Goal: Task Accomplishment & Management: Complete application form

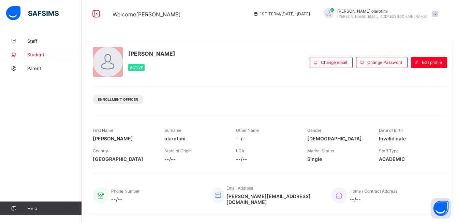
click at [38, 57] on span "Student" at bounding box center [54, 54] width 55 height 5
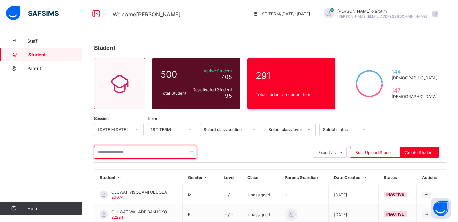
click at [159, 153] on input "text" at bounding box center [145, 152] width 102 height 13
paste input "*****"
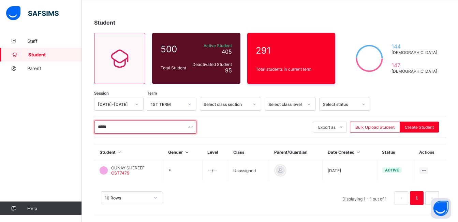
scroll to position [25, 0]
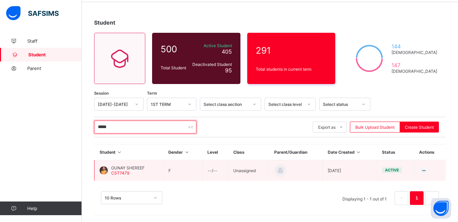
type input "*****"
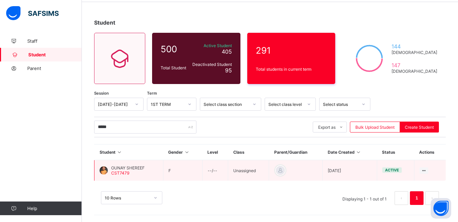
drag, startPoint x: 357, startPoint y: 171, endPoint x: 331, endPoint y: 171, distance: 25.6
click at [331, 171] on td "2023-10-12" at bounding box center [350, 170] width 54 height 21
copy td "2023-10-12"
click at [105, 168] on div at bounding box center [104, 170] width 8 height 8
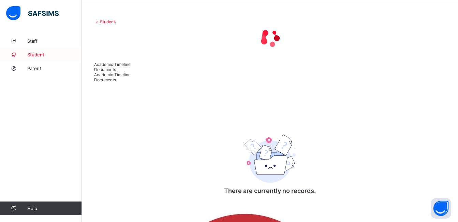
click at [56, 53] on span "Student" at bounding box center [54, 54] width 55 height 5
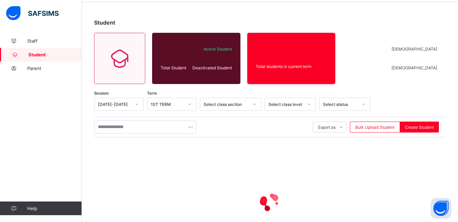
click at [53, 53] on span "Student" at bounding box center [55, 54] width 54 height 5
click at [36, 55] on span "Student" at bounding box center [55, 54] width 54 height 5
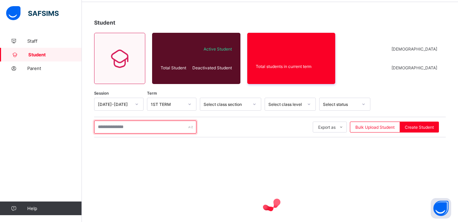
click at [116, 129] on input "text" at bounding box center [145, 126] width 102 height 13
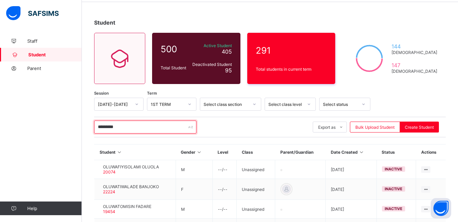
click at [143, 128] on input "*********" at bounding box center [145, 126] width 102 height 13
type input "*********"
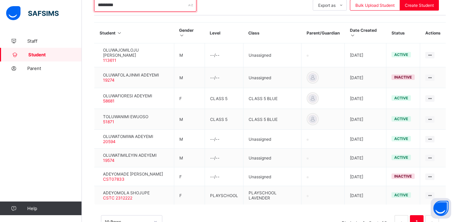
scroll to position [148, 0]
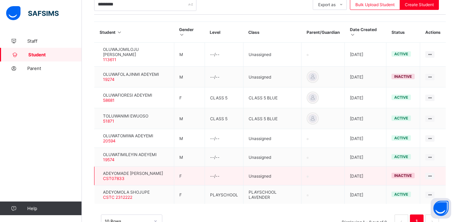
click at [100, 176] on div at bounding box center [100, 176] width 0 height 0
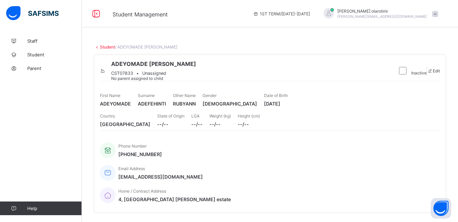
drag, startPoint x: 413, startPoint y: 127, endPoint x: 379, endPoint y: 127, distance: 34.5
click at [288, 106] on span "2020-02-24" at bounding box center [276, 104] width 24 height 6
copy span "2020-02-24"
drag, startPoint x: 266, startPoint y: 188, endPoint x: 196, endPoint y: 192, distance: 70.1
click at [196, 192] on div "Phone Number +2347069774000 Email Address adeola.adefehinti@gmail.com Home / Co…" at bounding box center [270, 173] width 340 height 68
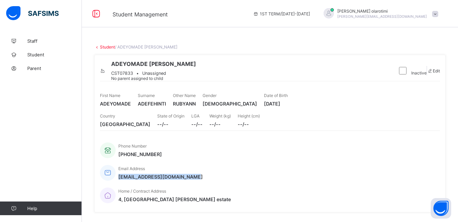
copy span "adeola.adefehinti@gmail.com"
drag, startPoint x: 164, startPoint y: 189, endPoint x: 122, endPoint y: 189, distance: 42.7
click at [122, 189] on div "Phone Number +2347069774000 Email Address adeola.adefehinti@gmail.com Home / Co…" at bounding box center [270, 173] width 340 height 68
copy span "2347069774000"
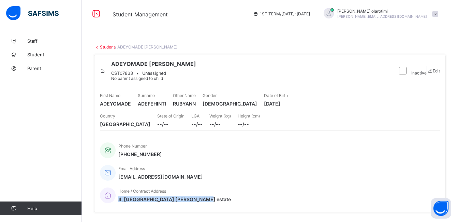
drag, startPoint x: 392, startPoint y: 185, endPoint x: 390, endPoint y: 188, distance: 3.9
click at [390, 188] on div "Home / Contract Address 4, Community Street medina estate" at bounding box center [266, 195] width 333 height 23
copy div "4, Community Street medina estate"
drag, startPoint x: 412, startPoint y: 129, endPoint x: 378, endPoint y: 130, distance: 33.5
click at [378, 110] on div "First Name ADEYOMADE Surname ADEFEHINTI Other Name RUBYANN Gender FEMALE Date o…" at bounding box center [270, 99] width 340 height 20
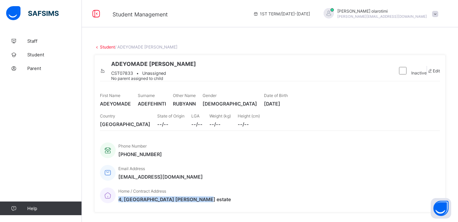
copy span "2020-02-24"
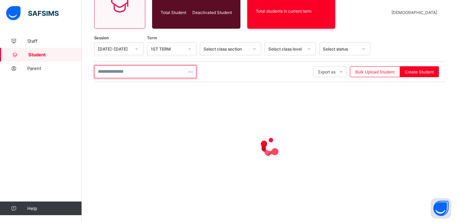
click at [128, 74] on input "text" at bounding box center [145, 71] width 102 height 13
drag, startPoint x: 128, startPoint y: 68, endPoint x: 77, endPoint y: 73, distance: 50.4
click at [77, 73] on div "Student Management 1ST TERM / 2025-2026 Christine olarotimi christine.awuzie@co…" at bounding box center [229, 70] width 458 height 302
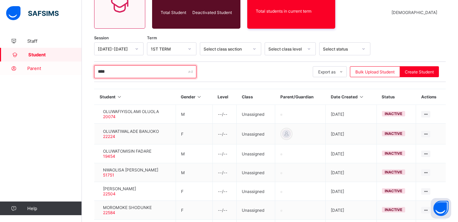
paste input "******"
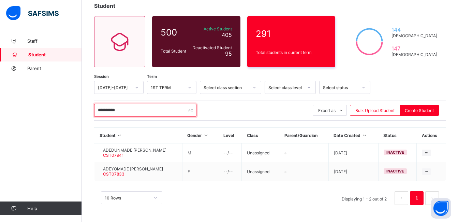
scroll to position [42, 0]
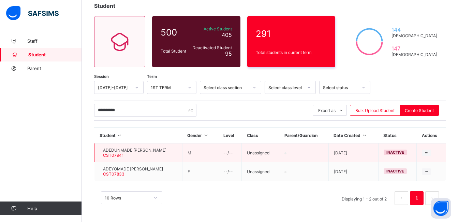
drag, startPoint x: 373, startPoint y: 152, endPoint x: 343, endPoint y: 154, distance: 29.8
click at [343, 154] on td "2023-10-17" at bounding box center [354, 152] width 50 height 19
copy td "2023-10-17"
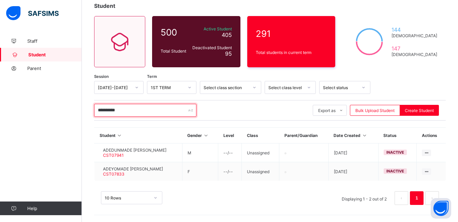
drag, startPoint x: 130, startPoint y: 108, endPoint x: 67, endPoint y: 112, distance: 62.9
click at [67, 112] on div "**********" at bounding box center [229, 90] width 458 height 264
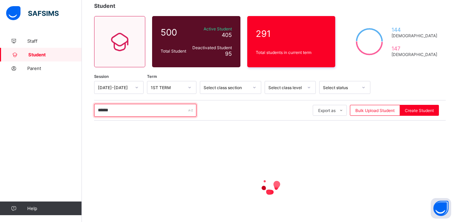
type input "******"
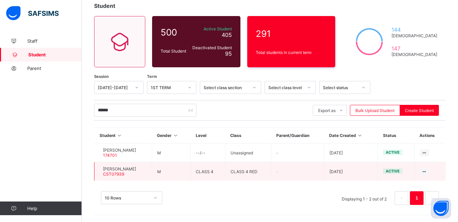
click at [123, 170] on span "Samuel Thomas" at bounding box center [119, 168] width 33 height 5
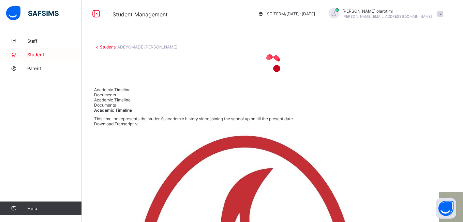
click at [37, 55] on span "Student" at bounding box center [54, 54] width 55 height 5
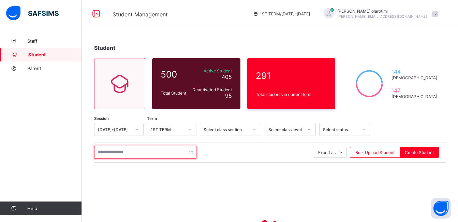
click at [136, 150] on input "text" at bounding box center [145, 152] width 102 height 13
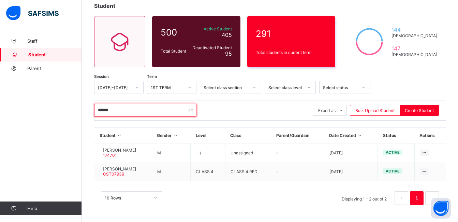
scroll to position [42, 0]
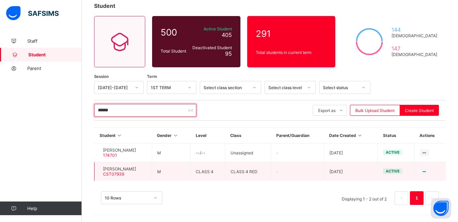
type input "******"
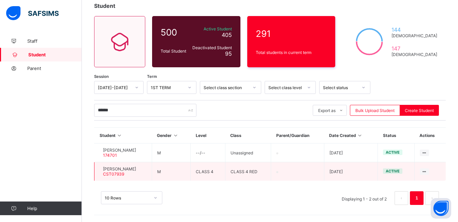
click at [100, 171] on div at bounding box center [100, 171] width 0 height 0
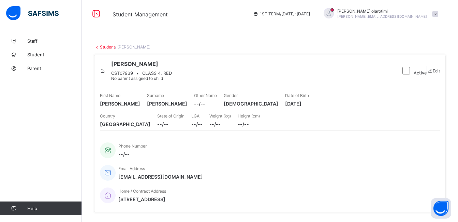
drag, startPoint x: 409, startPoint y: 132, endPoint x: 378, endPoint y: 131, distance: 31.1
click at [378, 110] on div "First Name Samuel Surname Thomas Other Name --/-- Gender MALE Date of Birth 201…" at bounding box center [270, 99] width 340 height 20
copy span "2016-01-26"
drag, startPoint x: 244, startPoint y: 189, endPoint x: 183, endPoint y: 189, distance: 61.1
click at [183, 189] on div "Phone Number --/-- Email Address conniebullet@yahoo.com Home / Contract Address…" at bounding box center [270, 173] width 340 height 68
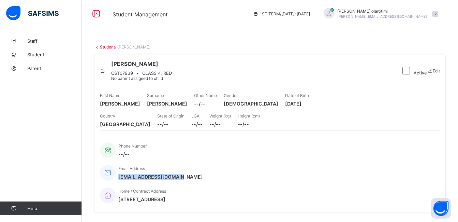
copy span "conniebullet@yahoo.com"
drag, startPoint x: 355, startPoint y: 187, endPoint x: 274, endPoint y: 189, distance: 80.6
click at [274, 189] on div "Home / Contract Address 2A Ajisafe Street GRA Ikeja Lagos" at bounding box center [266, 195] width 333 height 23
drag, startPoint x: 358, startPoint y: 189, endPoint x: 278, endPoint y: 191, distance: 80.2
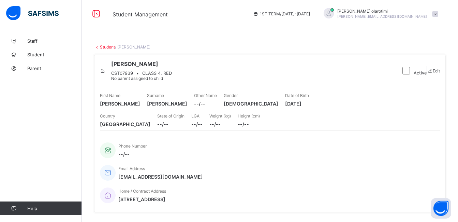
click at [278, 191] on div "Home / Contract Address 2A Ajisafe Street GRA Ikeja Lagos" at bounding box center [266, 195] width 333 height 23
copy span "2A Ajisafe Street GRA Ikeja Lagos"
click at [40, 54] on span "Student" at bounding box center [54, 54] width 55 height 5
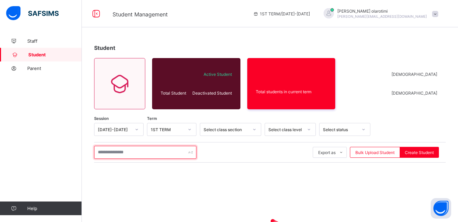
click at [140, 151] on input "text" at bounding box center [145, 152] width 102 height 13
paste input "*******"
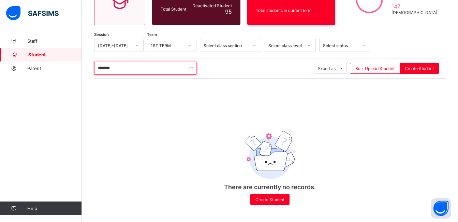
scroll to position [85, 0]
drag, startPoint x: 133, startPoint y: 74, endPoint x: 88, endPoint y: 68, distance: 46.1
click at [88, 68] on div "Student 500 Total Student Active Student 405 Deactivated Student 95 291 Total s…" at bounding box center [270, 86] width 376 height 272
click at [131, 68] on input "*******" at bounding box center [145, 68] width 102 height 13
drag, startPoint x: 131, startPoint y: 68, endPoint x: 74, endPoint y: 72, distance: 57.5
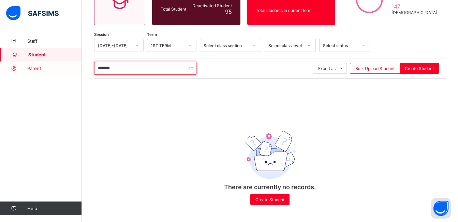
click at [74, 72] on div "Student Management 1ST TERM / 2025-2026 Christine olarotimi christine.awuzie@co…" at bounding box center [229, 69] width 458 height 306
paste input "text"
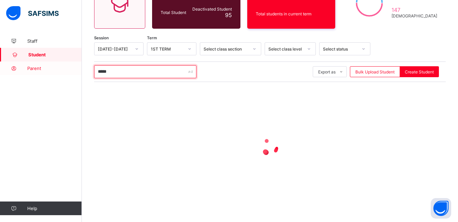
scroll to position [25, 0]
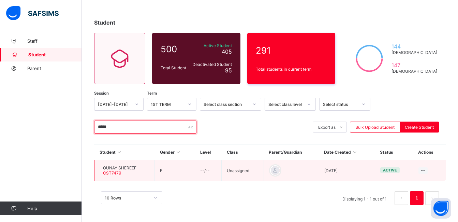
type input "*****"
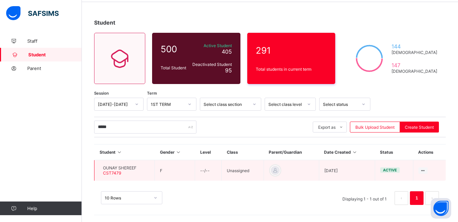
click at [100, 170] on div at bounding box center [100, 170] width 0 height 0
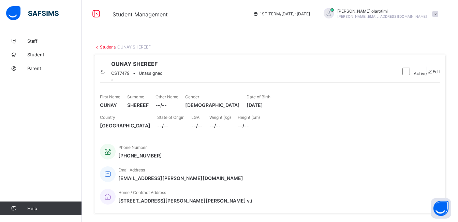
click at [37, 171] on div "Staff Student Parent Help" at bounding box center [41, 124] width 82 height 194
drag, startPoint x: 161, startPoint y: 188, endPoint x: 131, endPoint y: 188, distance: 29.7
click at [131, 188] on div "Phone Number +2349159479612 Email Address shereef.abdelsaid@gmail.com Home / Co…" at bounding box center [270, 174] width 340 height 68
drag, startPoint x: 269, startPoint y: 187, endPoint x: 196, endPoint y: 188, distance: 73.0
click at [196, 188] on div "Phone Number +2349159479612 Email Address shereef.abdelsaid@gmail.com Home / Co…" at bounding box center [270, 174] width 340 height 68
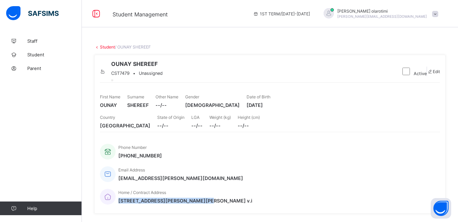
drag, startPoint x: 372, startPoint y: 189, endPoint x: 299, endPoint y: 188, distance: 72.3
click at [299, 188] on div "Home / Contract Address 13 Elsie Femi Pearse street v.i" at bounding box center [266, 196] width 333 height 23
click at [43, 56] on span "Student" at bounding box center [54, 54] width 55 height 5
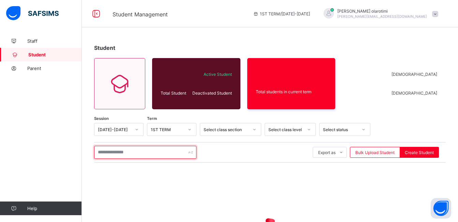
click at [135, 149] on input "text" at bounding box center [145, 152] width 102 height 13
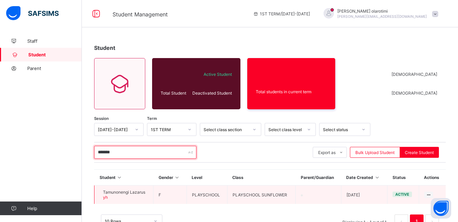
type input "*******"
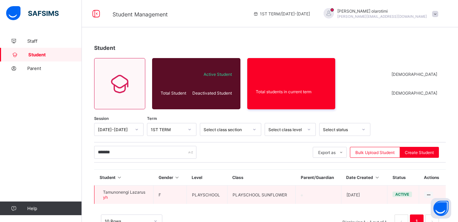
click at [100, 194] on div at bounding box center [100, 194] width 0 height 0
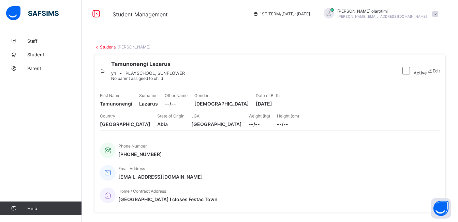
drag, startPoint x: 412, startPoint y: 128, endPoint x: 379, endPoint y: 129, distance: 32.8
click at [280, 106] on span "2023-05-25" at bounding box center [268, 104] width 24 height 6
drag, startPoint x: 163, startPoint y: 189, endPoint x: 132, endPoint y: 188, distance: 31.1
click at [132, 188] on div "Phone Number +2348067209695 Email Address ifeomafloral@gmail.com Home / Contrac…" at bounding box center [270, 173] width 340 height 68
drag, startPoint x: 258, startPoint y: 188, endPoint x: 196, endPoint y: 190, distance: 61.8
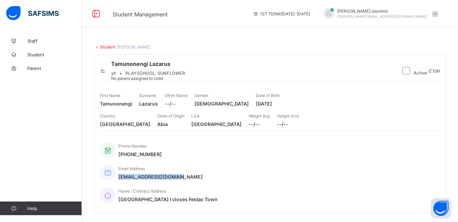
click at [196, 190] on div "Phone Number +2348067209695 Email Address ifeomafloral@gmail.com Home / Contrac…" at bounding box center [270, 173] width 340 height 68
drag, startPoint x: 366, startPoint y: 189, endPoint x: 287, endPoint y: 190, distance: 78.5
click at [287, 190] on div "Home / Contract Address 5th Avenue I closes Festac Town" at bounding box center [266, 195] width 333 height 23
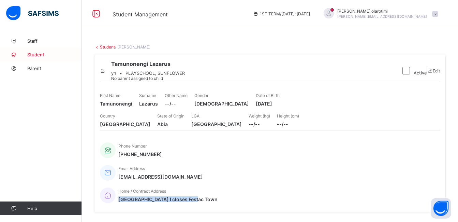
click at [40, 56] on span "Student" at bounding box center [54, 54] width 55 height 5
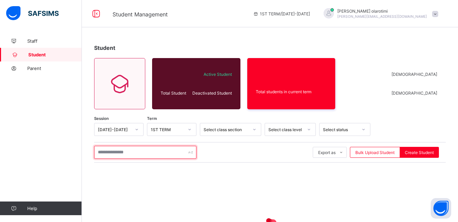
click at [116, 154] on input "text" at bounding box center [145, 152] width 102 height 13
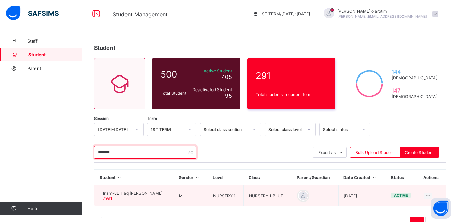
type input "*******"
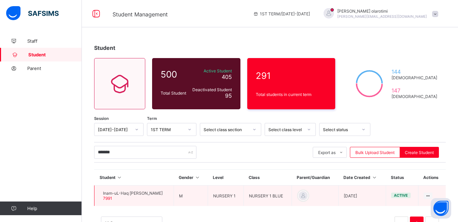
click at [100, 196] on div at bounding box center [100, 196] width 0 height 0
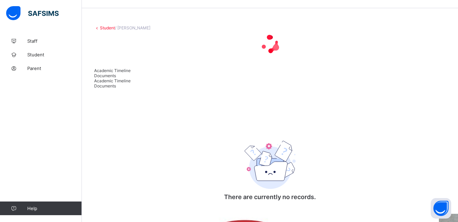
scroll to position [21, 0]
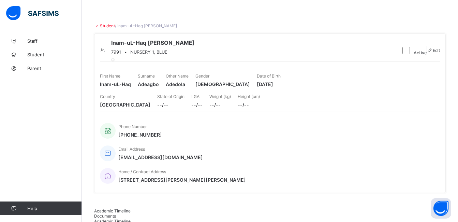
drag, startPoint x: 411, startPoint y: 108, endPoint x: 377, endPoint y: 110, distance: 34.5
click at [377, 90] on div "First Name Inam-uL-Haq Surname Adeagbo Other Name Adedola Gender MALE Date of B…" at bounding box center [270, 80] width 340 height 20
drag, startPoint x: 273, startPoint y: 166, endPoint x: 196, endPoint y: 171, distance: 77.2
click at [196, 171] on div "Phone Number +2348032297184 Email Address ogunbayotemitope1@gmail.com Home / Co…" at bounding box center [270, 153] width 340 height 68
drag, startPoint x: 166, startPoint y: 168, endPoint x: 132, endPoint y: 168, distance: 34.5
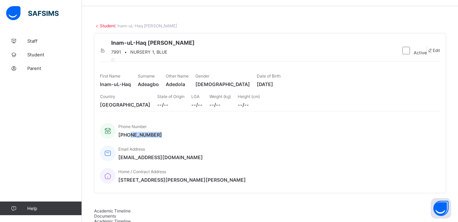
click at [132, 168] on div "Phone Number +2348032297184 Email Address ogunbayotemitope1@gmail.com Home / Co…" at bounding box center [270, 153] width 340 height 68
drag, startPoint x: 390, startPoint y: 165, endPoint x: 305, endPoint y: 173, distance: 84.9
click at [305, 173] on div "Home / Contract Address 10a Oladejo Okediji lane,mende" at bounding box center [266, 175] width 333 height 23
click at [32, 52] on link "Student" at bounding box center [41, 55] width 82 height 14
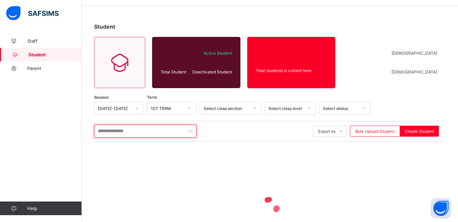
click at [117, 130] on input "text" at bounding box center [145, 131] width 102 height 13
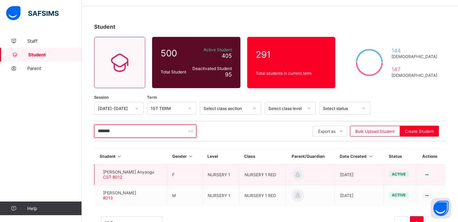
type input "*******"
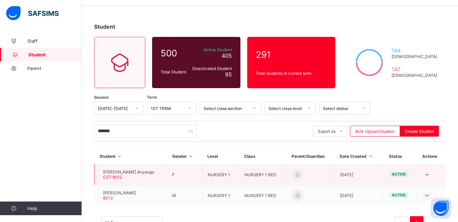
click at [116, 172] on span "[PERSON_NAME] Anyaogu" at bounding box center [128, 171] width 51 height 5
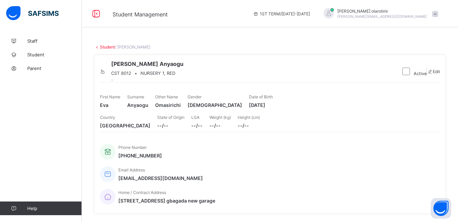
drag, startPoint x: 410, startPoint y: 130, endPoint x: 378, endPoint y: 132, distance: 32.2
click at [378, 111] on div "First Name Eva Surname Anyaogu Other Name Omasirichi Gender FEMALE Date of Birt…" at bounding box center [270, 101] width 340 height 20
drag, startPoint x: 251, startPoint y: 187, endPoint x: 192, endPoint y: 188, distance: 59.7
click at [192, 181] on span "uchevivian80@gmail.com" at bounding box center [160, 178] width 85 height 6
drag, startPoint x: 160, startPoint y: 188, endPoint x: 132, endPoint y: 187, distance: 28.0
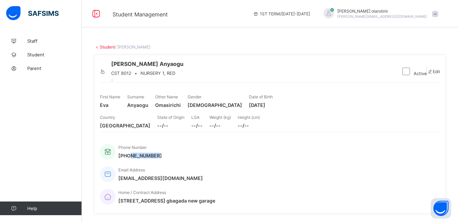
click at [132, 187] on div "Phone Number +234838110081 Email Address uchevivian80@gmail.com Home / Contract…" at bounding box center [270, 174] width 340 height 68
drag, startPoint x: 386, startPoint y: 189, endPoint x: 288, endPoint y: 190, distance: 98.3
click at [288, 190] on div "Home / Contract Address 12,Ashimowu street gbagada new garage" at bounding box center [266, 196] width 333 height 23
click at [35, 51] on link "Student" at bounding box center [41, 55] width 82 height 14
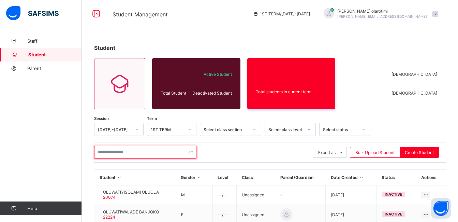
click at [135, 150] on input "text" at bounding box center [145, 152] width 102 height 13
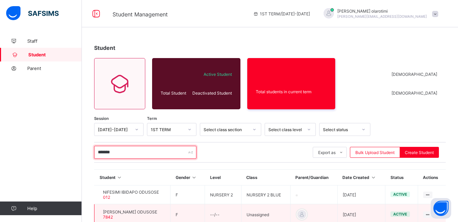
type input "*******"
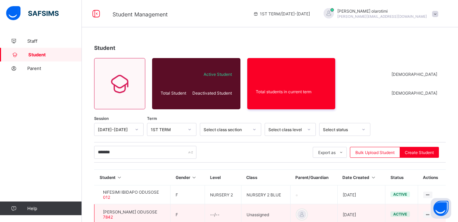
click at [146, 213] on span "[PERSON_NAME] ODUSOSE" at bounding box center [130, 211] width 54 height 5
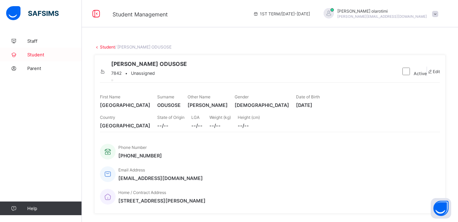
click at [46, 58] on link "Student" at bounding box center [41, 55] width 82 height 14
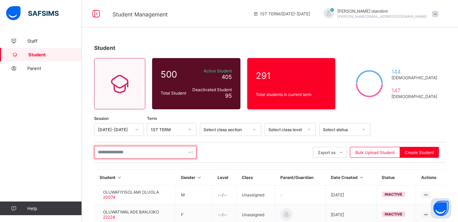
click at [132, 155] on input "text" at bounding box center [145, 152] width 102 height 13
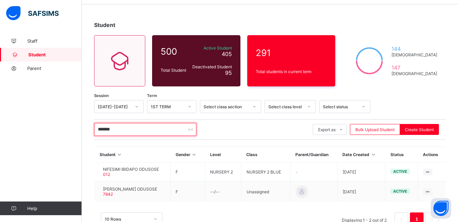
scroll to position [44, 0]
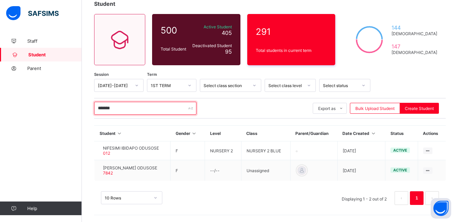
type input "*******"
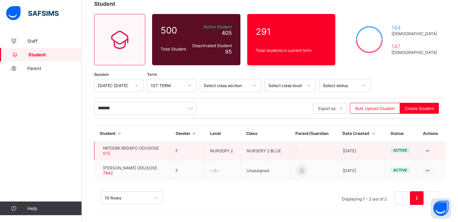
click at [129, 147] on span "NIFESIMI IBIDAPO ODUSOSE" at bounding box center [131, 147] width 56 height 5
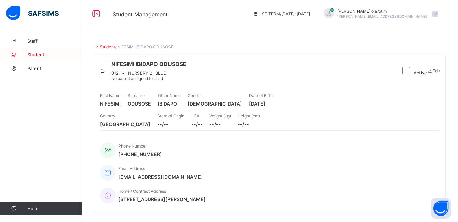
click at [34, 53] on span "Student" at bounding box center [54, 54] width 55 height 5
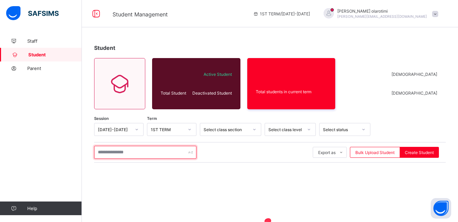
click at [127, 153] on input "text" at bounding box center [145, 152] width 102 height 13
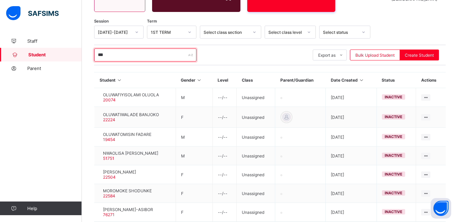
scroll to position [44, 0]
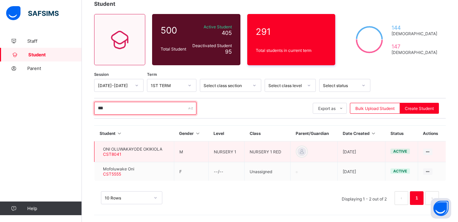
type input "***"
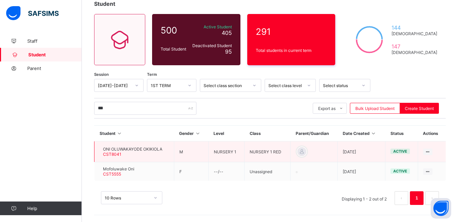
click at [100, 151] on div at bounding box center [100, 151] width 0 height 0
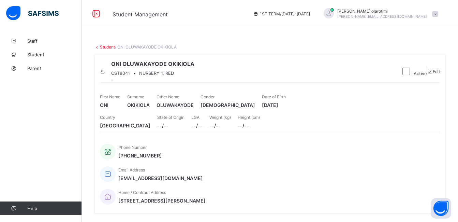
drag, startPoint x: 412, startPoint y: 129, endPoint x: 376, endPoint y: 132, distance: 35.6
click at [376, 111] on div "First Name ONI Surname OKIKIOLA Other Name OLUWAKAYODE Gender MALE Date of Birt…" at bounding box center [270, 101] width 340 height 20
drag, startPoint x: 414, startPoint y: 191, endPoint x: 297, endPoint y: 189, distance: 117.1
click at [297, 189] on div "Home / Contract Address 7, Akani Close off Oke street Charly boy, Gbagada" at bounding box center [266, 196] width 333 height 23
drag, startPoint x: 264, startPoint y: 187, endPoint x: 195, endPoint y: 189, distance: 69.0
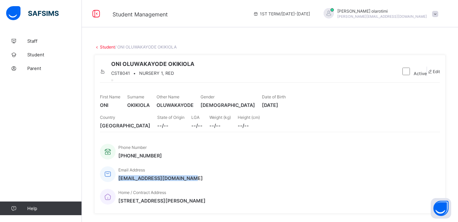
click at [195, 189] on div "Phone Number +2347061278526 Email Address oluwakayode.oni@lbs.net.ng Home / Con…" at bounding box center [270, 174] width 340 height 68
click at [156, 158] on span "+2347061278526" at bounding box center [140, 156] width 44 height 6
drag, startPoint x: 160, startPoint y: 189, endPoint x: 132, endPoint y: 187, distance: 28.4
click at [132, 187] on div "Phone Number +2347061278526 Email Address oluwakayode.oni@lbs.net.ng Home / Con…" at bounding box center [270, 174] width 340 height 68
click at [32, 54] on span "Student" at bounding box center [54, 54] width 55 height 5
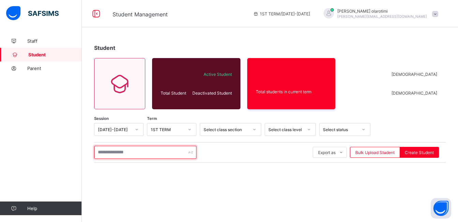
drag, startPoint x: 148, startPoint y: 147, endPoint x: 145, endPoint y: 152, distance: 5.9
click at [148, 147] on input "text" at bounding box center [145, 152] width 102 height 13
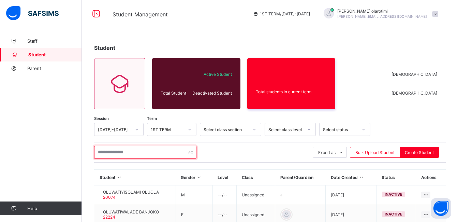
click at [145, 153] on input "text" at bounding box center [145, 152] width 102 height 13
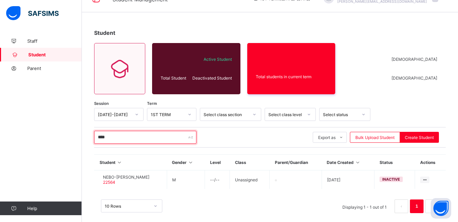
scroll to position [23, 0]
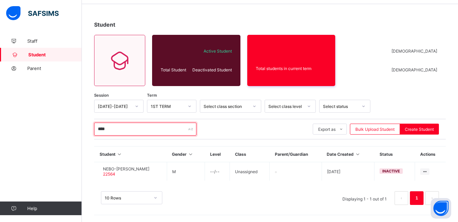
drag, startPoint x: 129, startPoint y: 129, endPoint x: 70, endPoint y: 117, distance: 60.3
click at [70, 117] on div "Student Management 1ST TERM / 2025-2026 Christine olarotimi christine.awuzie@co…" at bounding box center [229, 99] width 458 height 245
paste input "***"
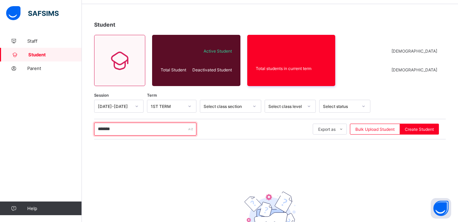
drag, startPoint x: 133, startPoint y: 127, endPoint x: 74, endPoint y: 117, distance: 59.8
click at [74, 117] on div "Student Management 1ST TERM / 2025-2026 Christine olarotimi christine.awuzie@co…" at bounding box center [229, 130] width 458 height 306
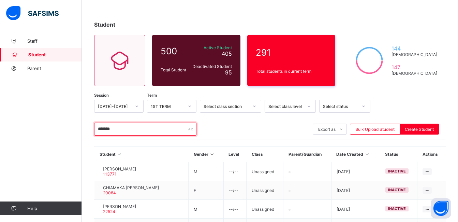
drag, startPoint x: 132, startPoint y: 131, endPoint x: 88, endPoint y: 118, distance: 46.1
click at [88, 118] on div "Student 500 Total Student Active Student 405 Deactivated Student 95 291 Total s…" at bounding box center [270, 202] width 376 height 382
paste input "text"
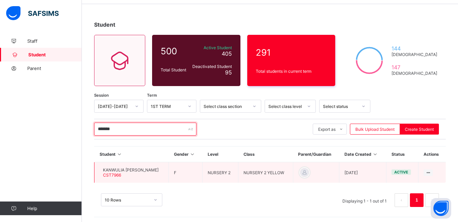
type input "*******"
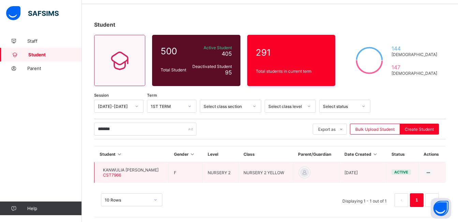
click at [159, 170] on span "KANWULIA [PERSON_NAME]" at bounding box center [131, 169] width 56 height 5
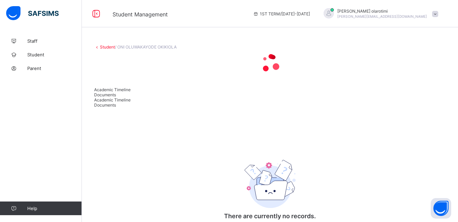
click at [217, 77] on div at bounding box center [270, 62] width 352 height 27
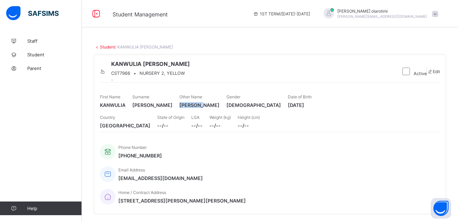
drag, startPoint x: 268, startPoint y: 130, endPoint x: 240, endPoint y: 130, distance: 28.0
click at [220, 108] on span "CARMELIA" at bounding box center [199, 105] width 40 height 6
drag, startPoint x: 413, startPoint y: 131, endPoint x: 378, endPoint y: 131, distance: 35.1
click at [378, 111] on div "First Name KANWULIA Surname UGWU Other Name CARMELIA Gender FEMALE Date of Birt…" at bounding box center [270, 101] width 340 height 20
drag, startPoint x: 415, startPoint y: 190, endPoint x: 293, endPoint y: 189, distance: 121.5
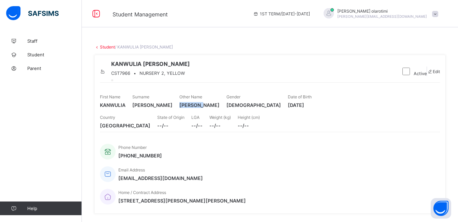
click at [293, 189] on div "Home / Contract Address 17 Olabode Close,Ayodele-Ojo Streer,illupeju Lagos" at bounding box center [266, 196] width 333 height 23
drag, startPoint x: 260, startPoint y: 189, endPoint x: 197, endPoint y: 192, distance: 62.5
click at [197, 192] on div "Phone Number +2348036586485 Email Address kasiecynthia@yahoo.com Home / Contrac…" at bounding box center [270, 174] width 340 height 68
drag, startPoint x: 161, startPoint y: 186, endPoint x: 132, endPoint y: 186, distance: 29.0
click at [132, 158] on span "+2348036586485" at bounding box center [140, 156] width 44 height 6
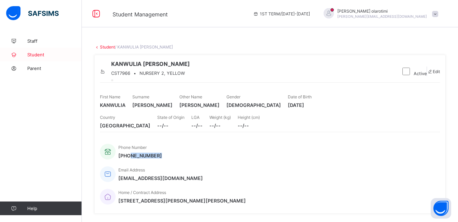
click at [32, 55] on span "Student" at bounding box center [54, 54] width 55 height 5
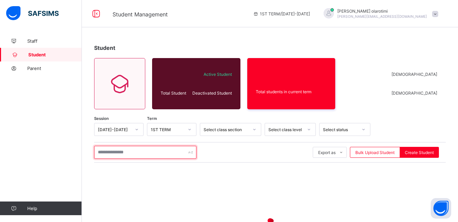
click at [129, 153] on input "text" at bounding box center [145, 152] width 102 height 13
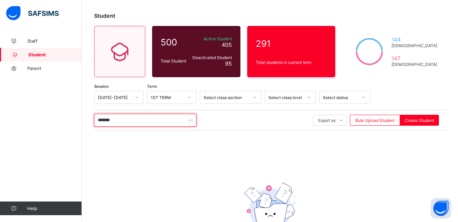
scroll to position [35, 0]
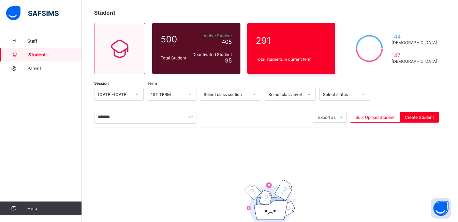
click at [197, 160] on div "Session 2025-2026 Term 1ST TERM Select class section Select class level Select …" at bounding box center [270, 174] width 352 height 173
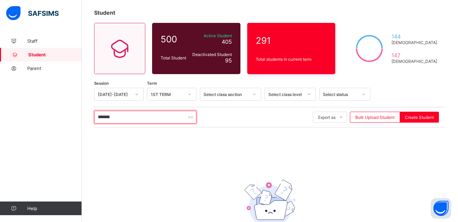
click at [121, 117] on input "*******" at bounding box center [145, 117] width 102 height 13
click at [143, 118] on input "*******" at bounding box center [145, 117] width 102 height 13
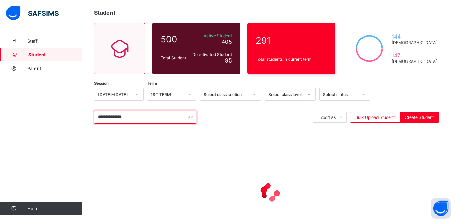
click at [146, 117] on input "**********" at bounding box center [145, 117] width 102 height 13
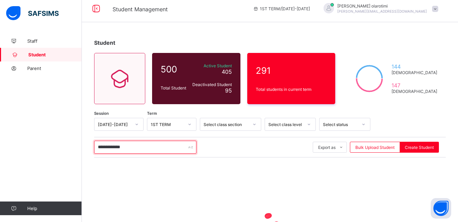
scroll to position [3, 0]
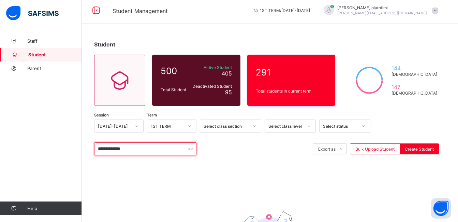
click at [147, 153] on input "**********" at bounding box center [145, 148] width 102 height 13
type input "**********"
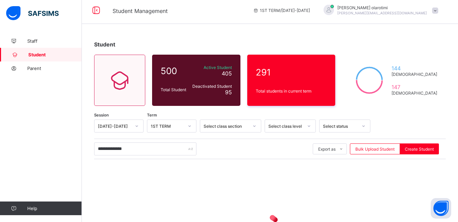
click at [143, 156] on div "**********" at bounding box center [270, 149] width 352 height 20
click at [147, 153] on input "**********" at bounding box center [145, 148] width 102 height 13
click at [44, 55] on span "Student" at bounding box center [55, 54] width 54 height 5
click at [28, 39] on span "Staff" at bounding box center [54, 40] width 55 height 5
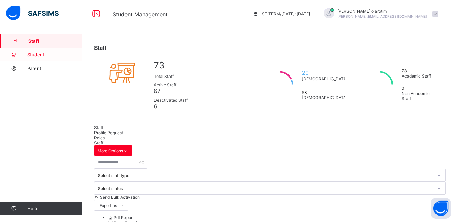
click at [35, 56] on span "Student" at bounding box center [54, 54] width 55 height 5
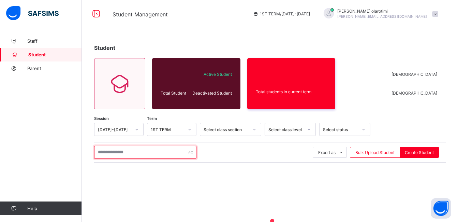
click at [131, 153] on input "text" at bounding box center [145, 152] width 102 height 13
type input "**********"
click at [174, 153] on input "text" at bounding box center [145, 152] width 102 height 13
paste input "**********"
type input "*"
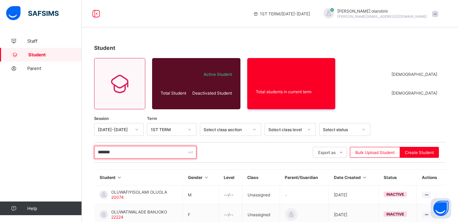
click at [160, 150] on input "*******" at bounding box center [145, 152] width 102 height 13
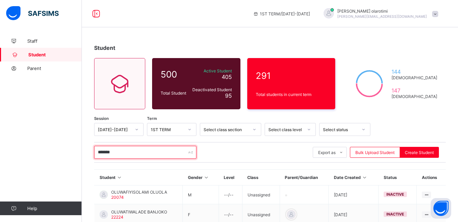
click at [160, 150] on input "*******" at bounding box center [145, 152] width 102 height 13
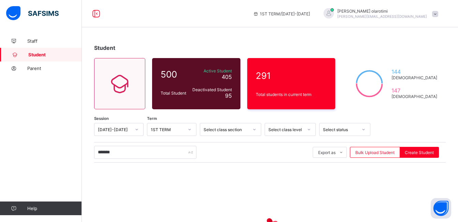
click at [86, 166] on div "Student 500 Total Student Active Student 405 Deactivated Student 95 291 Total s…" at bounding box center [270, 168] width 376 height 268
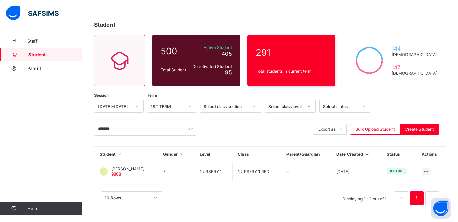
scroll to position [23, 0]
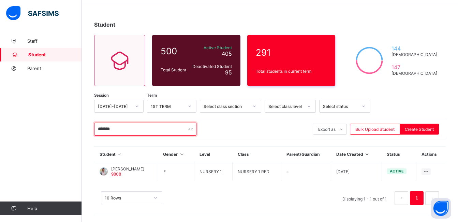
drag, startPoint x: 136, startPoint y: 130, endPoint x: 75, endPoint y: 127, distance: 60.8
click at [75, 127] on div "1ST TERM / [DATE]-[DATE] [PERSON_NAME] [PERSON_NAME][EMAIL_ADDRESS][DOMAIN_NAME…" at bounding box center [229, 99] width 458 height 245
click at [132, 131] on input "*******" at bounding box center [145, 128] width 102 height 13
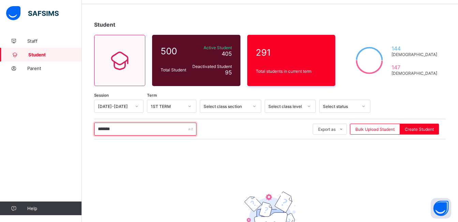
drag, startPoint x: 96, startPoint y: 129, endPoint x: 134, endPoint y: 129, distance: 38.6
click at [134, 129] on input "*******" at bounding box center [145, 128] width 102 height 13
click at [145, 129] on input "*******" at bounding box center [145, 128] width 102 height 13
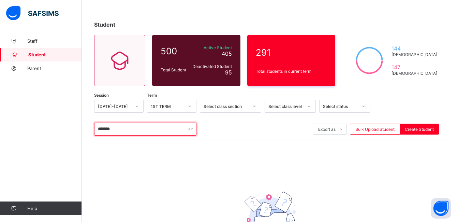
paste input "*"
type input "********"
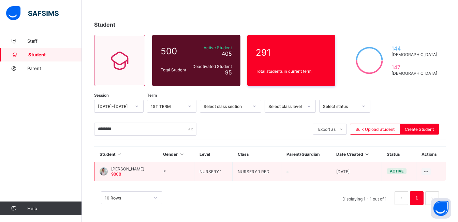
click at [144, 169] on span "[PERSON_NAME]" at bounding box center [127, 168] width 33 height 5
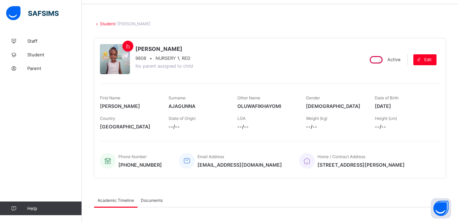
drag, startPoint x: 413, startPoint y: 107, endPoint x: 378, endPoint y: 107, distance: 35.1
click at [378, 107] on div "First Name [PERSON_NAME] Surname [PERSON_NAME] Other Name [PERSON_NAME] Gender …" at bounding box center [270, 102] width 340 height 20
copy span "[DATE]"
drag, startPoint x: 270, startPoint y: 165, endPoint x: 196, endPoint y: 167, distance: 74.7
click at [196, 167] on div "Phone Number [PHONE_NUMBER] Email Address [EMAIL_ADDRESS][DOMAIN_NAME] Home / C…" at bounding box center [270, 160] width 340 height 23
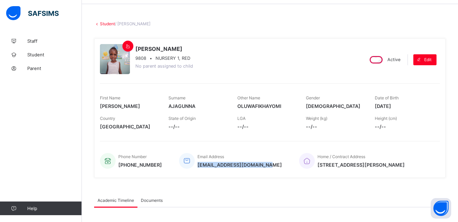
copy span "[EMAIL_ADDRESS][DOMAIN_NAME]"
drag, startPoint x: 164, startPoint y: 163, endPoint x: 131, endPoint y: 165, distance: 32.5
click at [131, 165] on div "Phone Number [PHONE_NUMBER] Email Address [EMAIL_ADDRESS][DOMAIN_NAME] Home / C…" at bounding box center [270, 160] width 340 height 23
copy span "8180957326"
drag, startPoint x: 425, startPoint y: 163, endPoint x: 300, endPoint y: 166, distance: 124.9
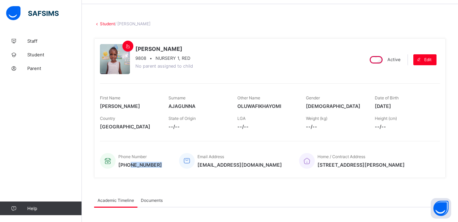
click at [300, 166] on div "Home / Contract Address [STREET_ADDRESS][PERSON_NAME]" at bounding box center [366, 160] width 134 height 23
copy span "[STREET_ADDRESS][PERSON_NAME]"
click at [35, 53] on span "Student" at bounding box center [54, 54] width 55 height 5
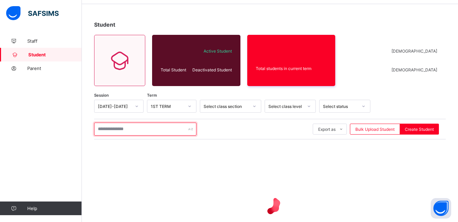
click at [129, 130] on input "text" at bounding box center [145, 128] width 102 height 13
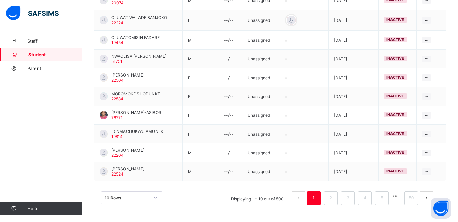
scroll to position [6, 0]
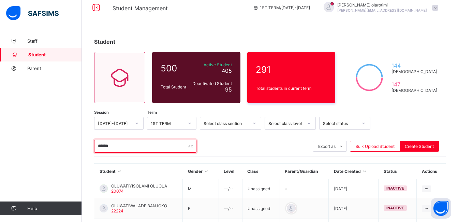
drag, startPoint x: 127, startPoint y: 148, endPoint x: -1, endPoint y: 145, distance: 128.7
click at [0, 145] on html "Student Management 1ST TERM / [DATE]-[DATE] [PERSON_NAME] [PERSON_NAME][EMAIL_A…" at bounding box center [229, 202] width 458 height 416
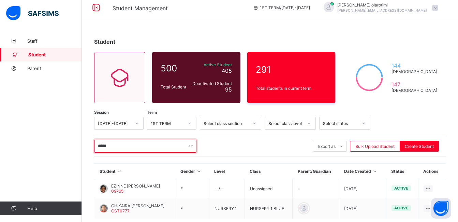
type input "*****"
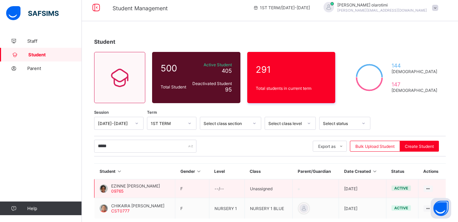
click at [128, 186] on span "EZINNE [PERSON_NAME]" at bounding box center [135, 185] width 49 height 5
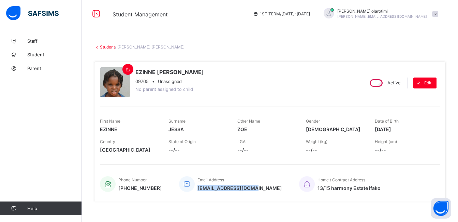
drag, startPoint x: 255, startPoint y: 188, endPoint x: 196, endPoint y: 190, distance: 59.7
click at [196, 190] on div "Phone Number [PHONE_NUMBER] Email Address [EMAIL_ADDRESS][DOMAIN_NAME] Home / C…" at bounding box center [270, 184] width 340 height 23
copy span "[EMAIL_ADDRESS][DOMAIN_NAME]"
drag, startPoint x: 162, startPoint y: 190, endPoint x: 131, endPoint y: 189, distance: 31.1
click at [131, 189] on div "Phone Number [PHONE_NUMBER] Email Address [EMAIL_ADDRESS][DOMAIN_NAME] Home / C…" at bounding box center [270, 184] width 340 height 23
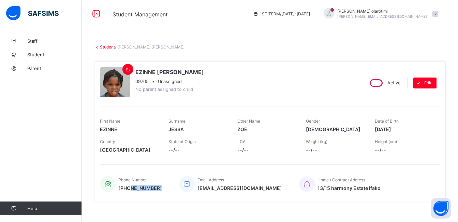
copy span "8033245411"
drag, startPoint x: 410, startPoint y: 129, endPoint x: 377, endPoint y: 129, distance: 32.8
click at [377, 129] on div "First Name [PERSON_NAME] Surname [PERSON_NAME] Other Name [PERSON_NAME] Gender …" at bounding box center [270, 125] width 340 height 20
copy span "[DATE]"
click at [251, 189] on span "[EMAIL_ADDRESS][DOMAIN_NAME]" at bounding box center [240, 188] width 85 height 6
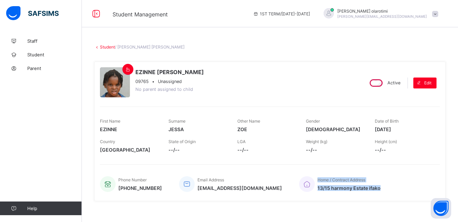
drag, startPoint x: 351, startPoint y: 188, endPoint x: 286, endPoint y: 190, distance: 65.5
click at [299, 190] on div "Home / Contract Address 13/15 harmony Estate ifako" at bounding box center [366, 184] width 134 height 23
drag, startPoint x: 357, startPoint y: 190, endPoint x: 287, endPoint y: 190, distance: 69.6
click at [299, 190] on div "Home / Contract Address 13/15 harmony Estate ifako" at bounding box center [366, 184] width 134 height 23
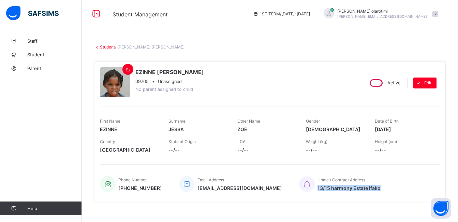
copy span "13/15 harmony Estate ifako"
click at [42, 54] on span "Student" at bounding box center [54, 54] width 55 height 5
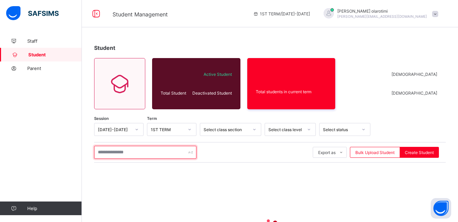
click at [141, 153] on input "text" at bounding box center [145, 152] width 102 height 13
type input "*********"
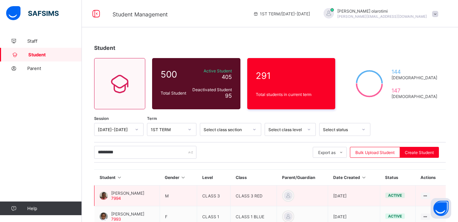
drag, startPoint x: 372, startPoint y: 195, endPoint x: 344, endPoint y: 198, distance: 28.1
click at [344, 198] on td "[DATE]" at bounding box center [354, 195] width 52 height 21
copy td "[DATE]"
click at [107, 196] on div at bounding box center [104, 195] width 8 height 8
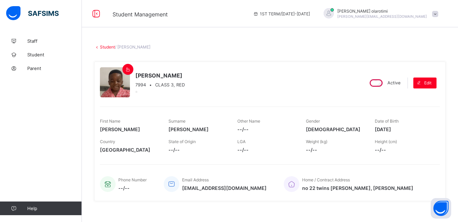
drag, startPoint x: 411, startPoint y: 130, endPoint x: 379, endPoint y: 133, distance: 31.9
click at [379, 133] on div "Date of Birth [DEMOGRAPHIC_DATA]" at bounding box center [404, 125] width 58 height 20
copy span "[DATE]"
drag, startPoint x: 323, startPoint y: 189, endPoint x: 266, endPoint y: 189, distance: 57.7
click at [284, 189] on div "Home / Contract Address [STREET_ADDRESS][PERSON_NAME]" at bounding box center [358, 184] width 149 height 23
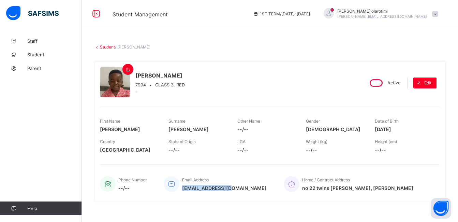
drag, startPoint x: 226, startPoint y: 189, endPoint x: 183, endPoint y: 188, distance: 43.7
click at [183, 188] on div "Phone Number --/-- Email Address [EMAIL_ADDRESS][DOMAIN_NAME] Home / Contract A…" at bounding box center [270, 184] width 340 height 23
click at [42, 56] on span "Student" at bounding box center [54, 54] width 55 height 5
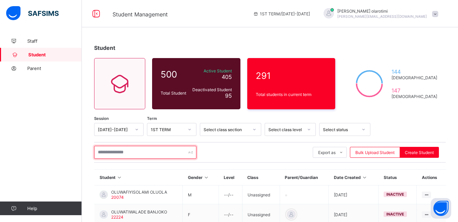
click at [129, 153] on input "text" at bounding box center [145, 152] width 102 height 13
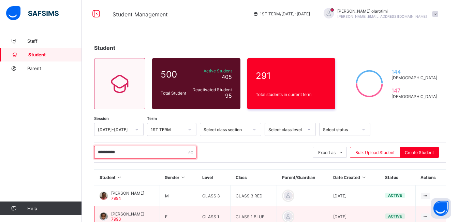
type input "**********"
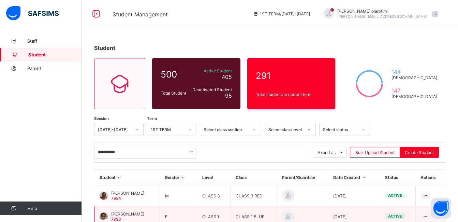
click at [131, 215] on span "[PERSON_NAME]" at bounding box center [127, 213] width 33 height 5
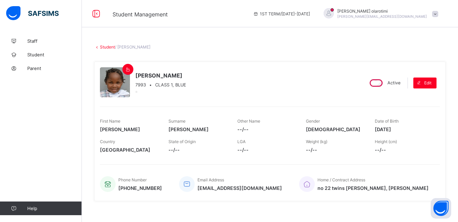
drag, startPoint x: 410, startPoint y: 127, endPoint x: 379, endPoint y: 132, distance: 32.0
click at [379, 132] on span "[DATE]" at bounding box center [404, 129] width 58 height 6
drag, startPoint x: 164, startPoint y: 188, endPoint x: 131, endPoint y: 188, distance: 32.8
click at [131, 188] on div "Phone Number [PHONE_NUMBER] Email Address [EMAIL_ADDRESS][DOMAIN_NAME] Home / C…" at bounding box center [270, 184] width 340 height 23
click at [43, 54] on span "Student" at bounding box center [54, 54] width 55 height 5
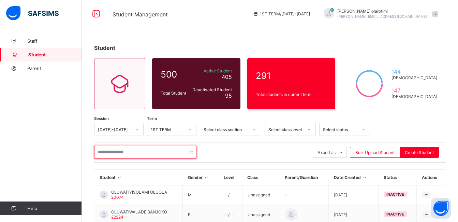
click at [135, 152] on input "text" at bounding box center [145, 152] width 102 height 13
paste input "**********"
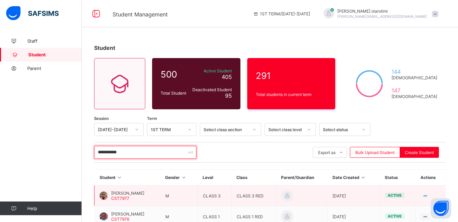
type input "**********"
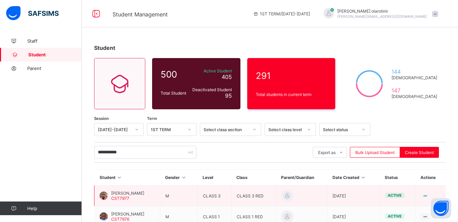
click at [108, 196] on div "[PERSON_NAME]-BUARI CST7977" at bounding box center [122, 195] width 45 height 10
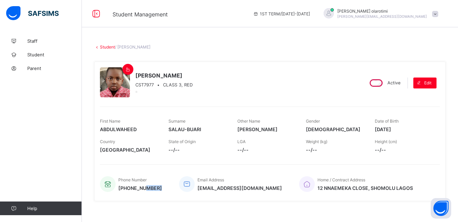
drag, startPoint x: 164, startPoint y: 191, endPoint x: 146, endPoint y: 190, distance: 18.4
click at [146, 190] on div "Phone Number [PHONE_NUMBER] Email Address [EMAIL_ADDRESS][DOMAIN_NAME] Home / C…" at bounding box center [270, 184] width 340 height 23
drag, startPoint x: 410, startPoint y: 128, endPoint x: 378, endPoint y: 128, distance: 32.4
click at [378, 128] on div "First Name [PERSON_NAME] Surname [PERSON_NAME] Other Name [PERSON_NAME] Gender …" at bounding box center [270, 125] width 340 height 20
drag, startPoint x: 163, startPoint y: 188, endPoint x: 132, endPoint y: 188, distance: 31.4
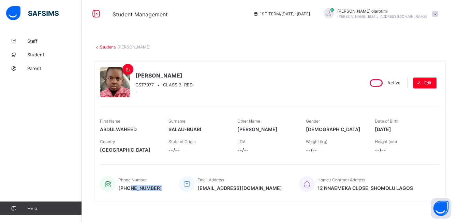
click at [132, 188] on div "Phone Number [PHONE_NUMBER] Email Address [EMAIL_ADDRESS][DOMAIN_NAME] Home / C…" at bounding box center [270, 184] width 340 height 23
drag, startPoint x: 270, startPoint y: 190, endPoint x: 194, endPoint y: 189, distance: 75.4
click at [194, 189] on div "Phone Number [PHONE_NUMBER] Email Address [EMAIL_ADDRESS][DOMAIN_NAME] Home / C…" at bounding box center [270, 184] width 340 height 23
drag, startPoint x: 391, startPoint y: 190, endPoint x: 294, endPoint y: 190, distance: 96.2
click at [299, 190] on div "Home / Contract Address [STREET_ADDRESS]" at bounding box center [366, 184] width 134 height 23
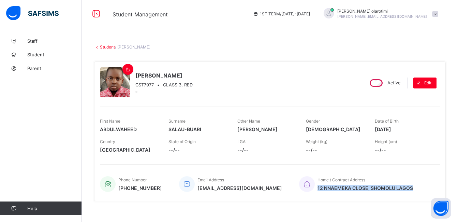
drag, startPoint x: 248, startPoint y: 75, endPoint x: 210, endPoint y: 76, distance: 37.9
click at [210, 76] on div "[PERSON_NAME]-BUARI CST7977 • CLASS 3, RED" at bounding box center [229, 82] width 258 height 31
click at [45, 55] on span "Student" at bounding box center [54, 54] width 55 height 5
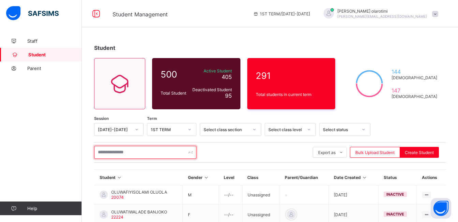
click at [130, 155] on input "text" at bounding box center [145, 152] width 102 height 13
paste input "**********"
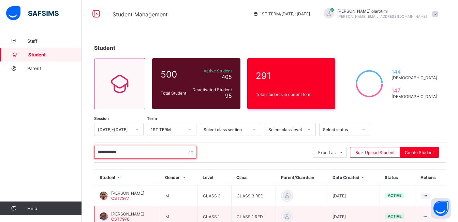
type input "**********"
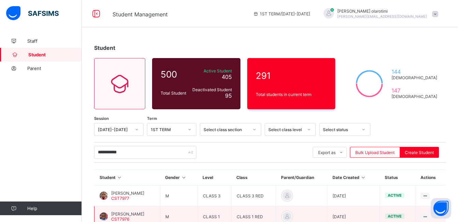
click at [138, 213] on span "[PERSON_NAME]" at bounding box center [127, 213] width 33 height 5
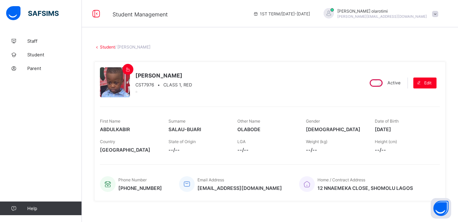
drag, startPoint x: 411, startPoint y: 128, endPoint x: 375, endPoint y: 132, distance: 35.7
click at [375, 132] on div "First Name ABDULKABIR Surname [PERSON_NAME] Other Name [PERSON_NAME] Gender [DE…" at bounding box center [270, 125] width 340 height 20
click at [30, 57] on link "Student" at bounding box center [41, 55] width 82 height 14
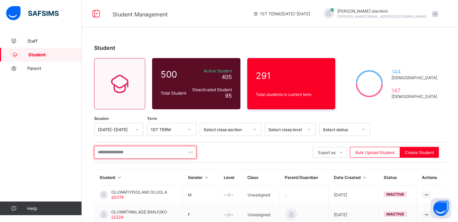
click at [136, 153] on input "text" at bounding box center [145, 152] width 102 height 13
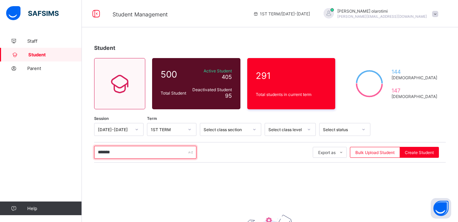
click at [119, 152] on input "*******" at bounding box center [145, 152] width 102 height 13
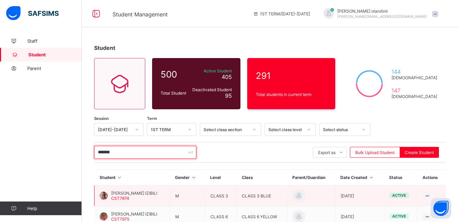
type input "*******"
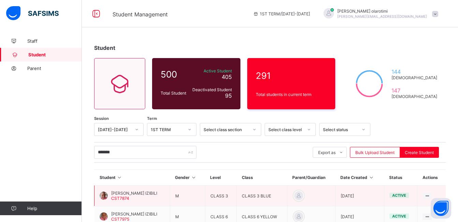
click at [104, 192] on div at bounding box center [104, 195] width 8 height 8
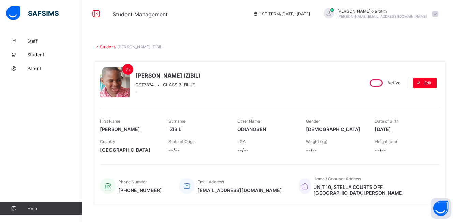
click at [411, 136] on div "Height (cm) --/--" at bounding box center [404, 145] width 58 height 20
drag, startPoint x: 406, startPoint y: 128, endPoint x: 378, endPoint y: 131, distance: 27.8
click at [378, 131] on div "First Name [PERSON_NAME] Surname [PERSON_NAME] Other Name ODIANOSEN Gender [DEM…" at bounding box center [270, 125] width 340 height 20
drag, startPoint x: 339, startPoint y: 194, endPoint x: 286, endPoint y: 189, distance: 53.4
click at [314, 189] on span "UNIT 10, STELLA COURTS OFF [GEOGRAPHIC_DATA][PERSON_NAME]" at bounding box center [374, 190] width 120 height 12
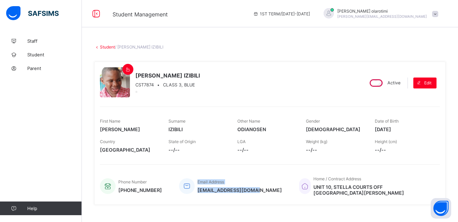
drag, startPoint x: 253, startPoint y: 188, endPoint x: 194, endPoint y: 190, distance: 58.4
click at [194, 190] on div "Phone Number [PHONE_NUMBER] Email Address [EMAIL_ADDRESS][DOMAIN_NAME] Home / C…" at bounding box center [270, 186] width 340 height 26
click at [194, 190] on div "Email Address [EMAIL_ADDRESS][DOMAIN_NAME]" at bounding box center [230, 186] width 103 height 26
drag, startPoint x: 256, startPoint y: 190, endPoint x: 197, endPoint y: 192, distance: 58.4
click at [197, 192] on div "Phone Number [PHONE_NUMBER] Email Address [EMAIL_ADDRESS][DOMAIN_NAME] Home / C…" at bounding box center [270, 186] width 340 height 26
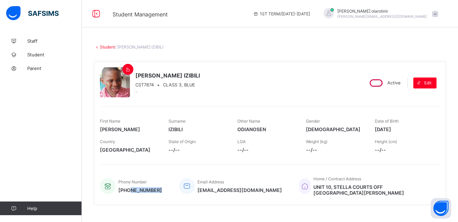
drag, startPoint x: 163, startPoint y: 191, endPoint x: 132, endPoint y: 190, distance: 31.8
click at [132, 190] on div "Phone Number [PHONE_NUMBER] Email Address [EMAIL_ADDRESS][DOMAIN_NAME] Home / C…" at bounding box center [270, 186] width 340 height 26
drag, startPoint x: 188, startPoint y: 130, endPoint x: 169, endPoint y: 129, distance: 18.8
click at [169, 129] on div "First Name [PERSON_NAME] Surname [PERSON_NAME] Other Name ODIANOSEN Gender [DEM…" at bounding box center [270, 125] width 340 height 20
click at [38, 58] on link "Student" at bounding box center [41, 55] width 82 height 14
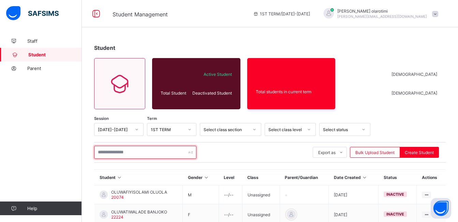
click at [141, 153] on input "text" at bounding box center [145, 152] width 102 height 13
paste input "*******"
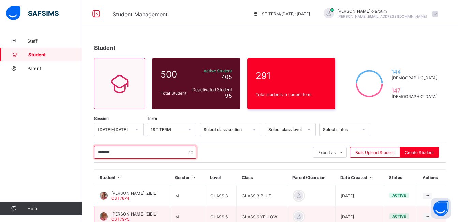
type input "*******"
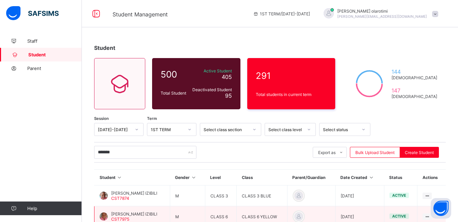
click at [122, 212] on span "[PERSON_NAME] IZIBILI" at bounding box center [134, 213] width 46 height 5
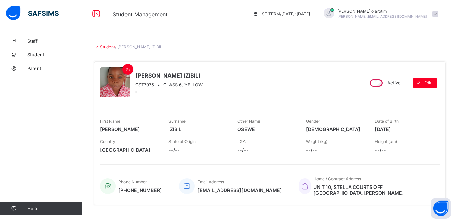
drag, startPoint x: 407, startPoint y: 130, endPoint x: 378, endPoint y: 132, distance: 29.7
click at [378, 132] on div "First Name [PERSON_NAME] Surname [PERSON_NAME] Other Name [PERSON_NAME] Gender …" at bounding box center [270, 125] width 340 height 20
click at [30, 58] on link "Student" at bounding box center [41, 55] width 82 height 14
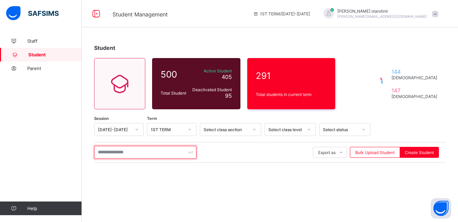
click at [110, 156] on input "text" at bounding box center [145, 152] width 102 height 13
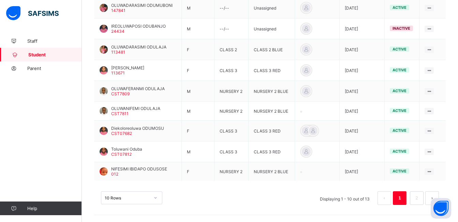
scroll to position [96, 0]
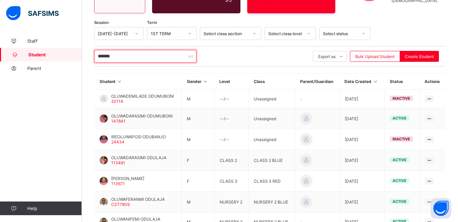
drag, startPoint x: 125, startPoint y: 57, endPoint x: 72, endPoint y: 57, distance: 52.6
click at [72, 57] on div "Student Management 1ST TERM / [DATE]-[DATE] [PERSON_NAME] [PERSON_NAME][EMAIL_A…" at bounding box center [229, 118] width 458 height 428
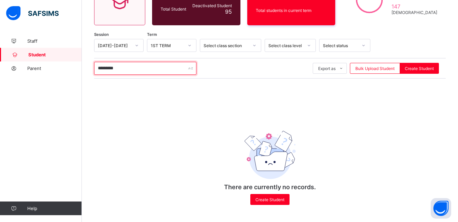
scroll to position [85, 0]
click at [127, 68] on input "*********" at bounding box center [145, 68] width 102 height 13
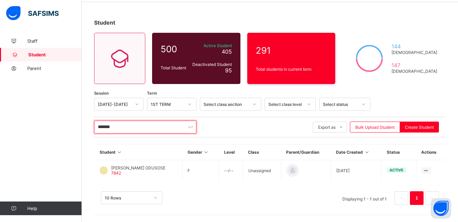
scroll to position [25, 0]
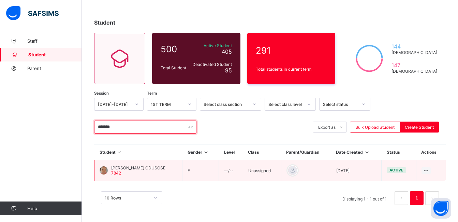
type input "*******"
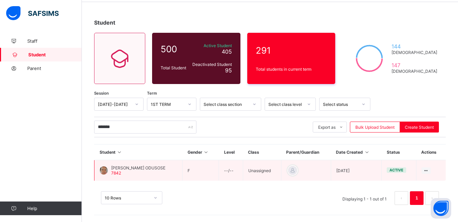
click at [153, 169] on span "[PERSON_NAME] ODUSOSE" at bounding box center [138, 167] width 54 height 5
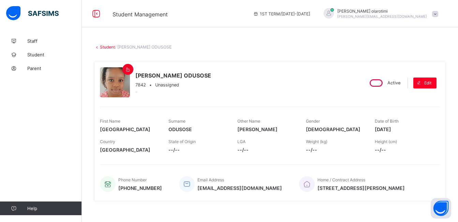
drag, startPoint x: 405, startPoint y: 128, endPoint x: 377, endPoint y: 133, distance: 28.3
click at [377, 133] on div "First Name NINIOLA Surname ODUSOSE Other Name [PERSON_NAME] Gender [DEMOGRAPHIC…" at bounding box center [270, 125] width 340 height 20
drag, startPoint x: 258, startPoint y: 190, endPoint x: 196, endPoint y: 187, distance: 62.8
click at [196, 187] on div "Phone Number [PHONE_NUMBER] Email Address [EMAIL_ADDRESS][DOMAIN_NAME] Home / C…" at bounding box center [270, 184] width 340 height 23
drag, startPoint x: 164, startPoint y: 188, endPoint x: 132, endPoint y: 189, distance: 32.1
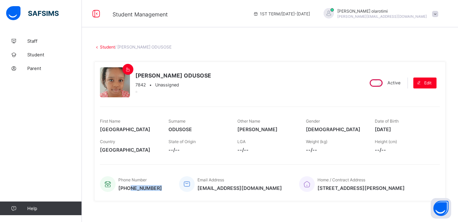
click at [132, 189] on div "Phone Number [PHONE_NUMBER] Email Address [EMAIL_ADDRESS][DOMAIN_NAME] Home / C…" at bounding box center [270, 184] width 340 height 23
drag, startPoint x: 378, startPoint y: 187, endPoint x: 294, endPoint y: 191, distance: 83.4
click at [299, 191] on div "Home / Contract Address [STREET_ADDRESS][PERSON_NAME]" at bounding box center [366, 184] width 134 height 23
click at [37, 55] on span "Student" at bounding box center [54, 54] width 55 height 5
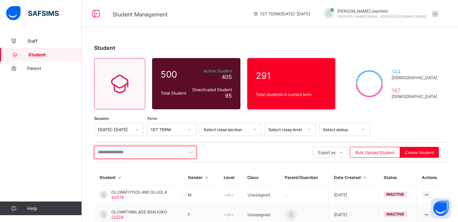
click at [125, 156] on input "text" at bounding box center [145, 152] width 102 height 13
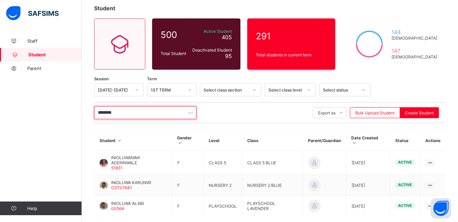
scroll to position [67, 0]
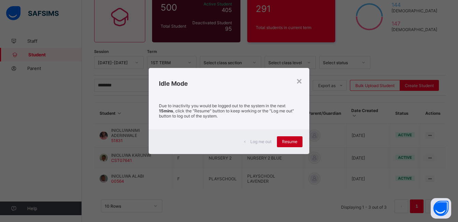
click at [297, 138] on div "Resume" at bounding box center [290, 141] width 26 height 11
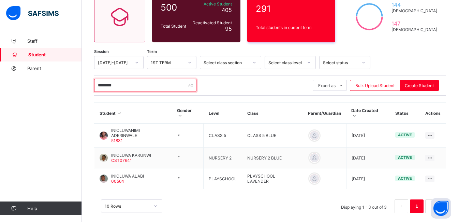
drag, startPoint x: 140, startPoint y: 82, endPoint x: 77, endPoint y: 85, distance: 63.2
click at [77, 85] on div "Student Management 1ST TERM / [DATE]-[DATE] [PERSON_NAME] [PERSON_NAME][EMAIL_A…" at bounding box center [229, 81] width 458 height 297
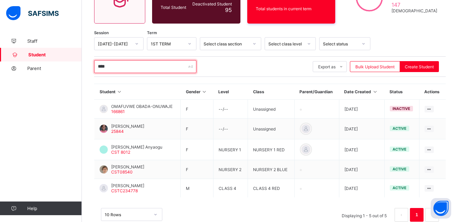
scroll to position [86, 0]
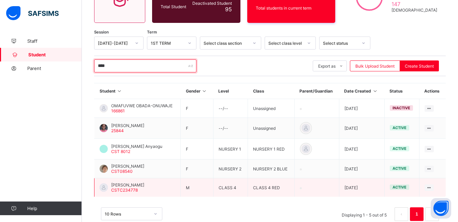
type input "****"
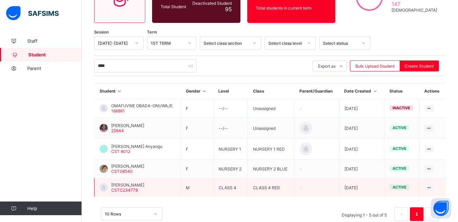
click at [119, 186] on span "[PERSON_NAME]" at bounding box center [127, 184] width 33 height 5
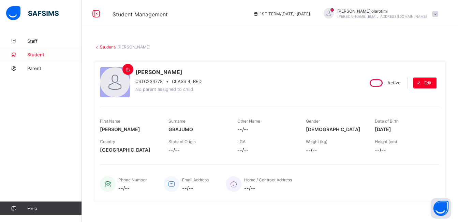
click at [47, 54] on span "Student" at bounding box center [54, 54] width 55 height 5
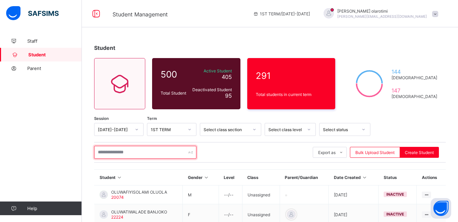
click at [127, 151] on input "text" at bounding box center [145, 152] width 102 height 13
paste input "*****"
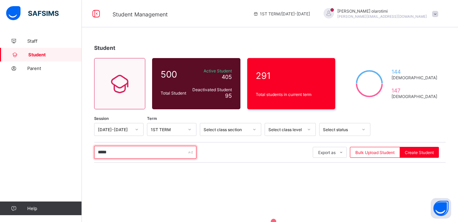
type input "*****"
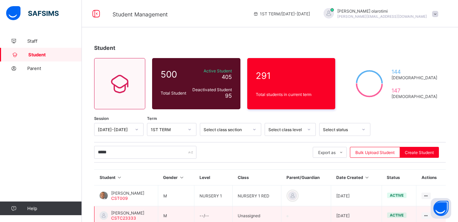
click at [116, 214] on span "[PERSON_NAME]" at bounding box center [127, 212] width 33 height 5
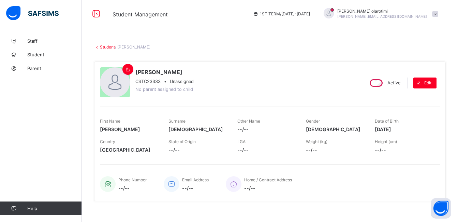
drag, startPoint x: 411, startPoint y: 130, endPoint x: 377, endPoint y: 132, distance: 34.9
click at [377, 132] on div "First Name [PERSON_NAME] Surname [PERSON_NAME] Other Name --/-- Gender [DEMOGRA…" at bounding box center [270, 125] width 340 height 20
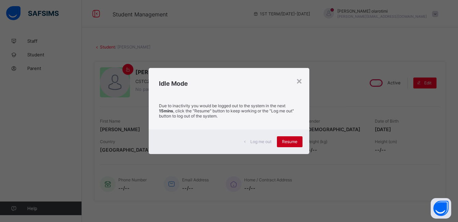
click at [289, 144] on span "Resume" at bounding box center [289, 141] width 15 height 5
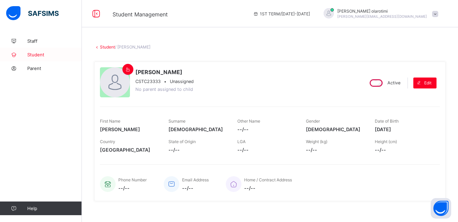
click at [32, 56] on span "Student" at bounding box center [54, 54] width 55 height 5
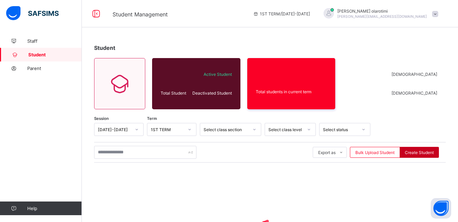
click at [416, 153] on span "Create Student" at bounding box center [419, 152] width 29 height 5
select select "**"
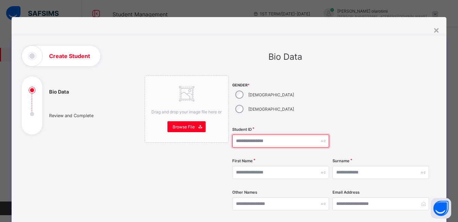
click at [259, 134] on input "text" at bounding box center [280, 140] width 97 height 13
type input "*********"
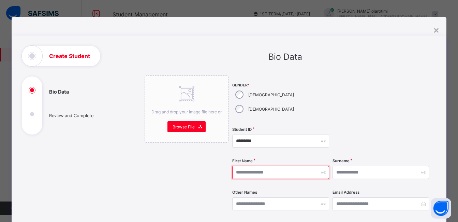
click at [252, 166] on input "text" at bounding box center [280, 172] width 97 height 13
type input "******"
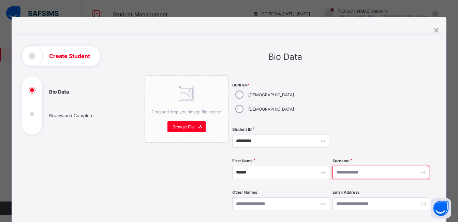
click at [357, 166] on input "text" at bounding box center [381, 172] width 97 height 13
click at [357, 166] on input "**********" at bounding box center [381, 172] width 97 height 13
click at [356, 166] on input "**********" at bounding box center [381, 172] width 97 height 13
click at [338, 166] on input "**********" at bounding box center [381, 172] width 97 height 13
type input "**********"
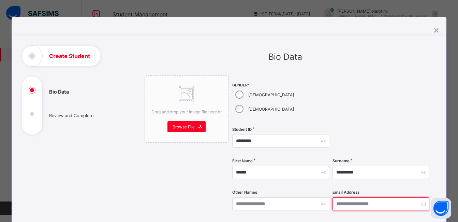
click at [345, 197] on input "email" at bounding box center [381, 203] width 97 height 13
click at [342, 197] on input "email" at bounding box center [381, 203] width 97 height 13
paste input "**********"
type input "**********"
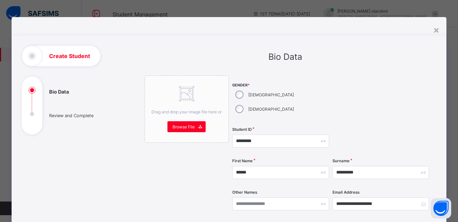
paste input "**********"
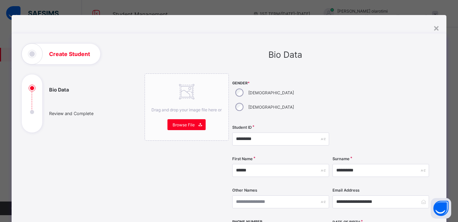
type input "**********"
click at [454, 144] on div "**********" at bounding box center [229, 111] width 458 height 222
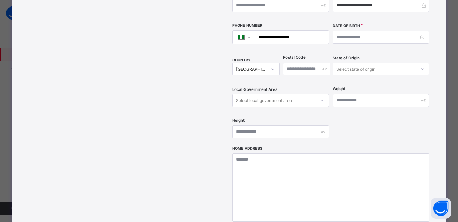
scroll to position [211, 0]
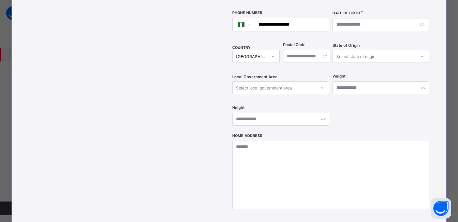
click at [352, 50] on div "Select state of origin" at bounding box center [355, 56] width 39 height 13
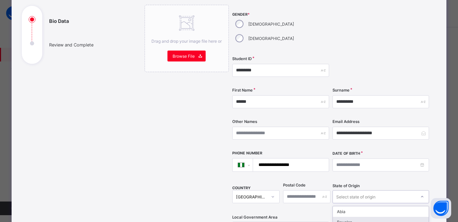
scroll to position [70, 0]
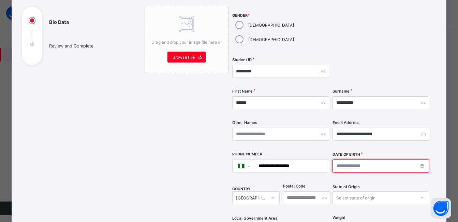
click at [354, 159] on input at bounding box center [381, 165] width 97 height 13
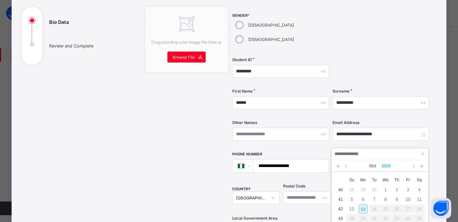
click at [385, 165] on link "2025" at bounding box center [386, 166] width 15 height 12
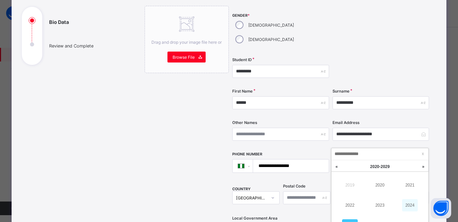
click at [411, 205] on link "2024" at bounding box center [410, 205] width 16 height 12
click at [372, 165] on link "Oct" at bounding box center [373, 166] width 12 height 12
click at [378, 188] on link "Feb" at bounding box center [380, 185] width 16 height 12
click at [374, 201] on div "6" at bounding box center [374, 199] width 9 height 9
type input "**********"
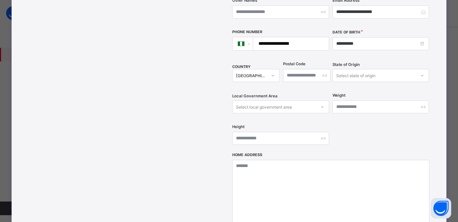
scroll to position [201, 0]
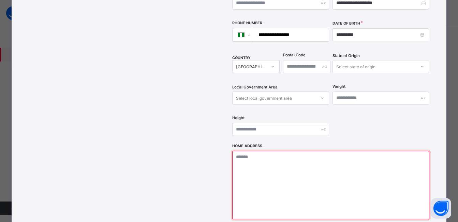
click at [286, 151] on textarea at bounding box center [330, 185] width 197 height 68
click at [235, 151] on textarea "**********" at bounding box center [332, 185] width 201 height 68
type textarea "**********"
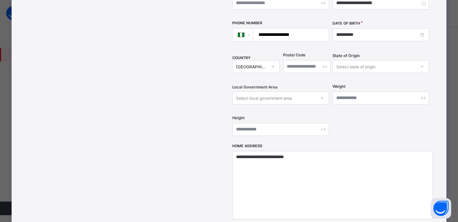
click at [170, 151] on div "Drag and drop your image file here or Browse File" at bounding box center [187, 70] width 85 height 390
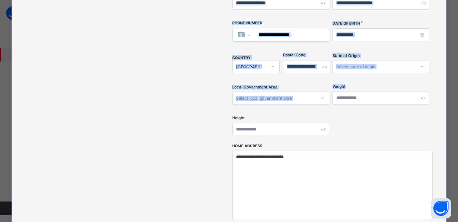
drag, startPoint x: 454, startPoint y: 118, endPoint x: 460, endPoint y: 165, distance: 47.4
click at [458, 165] on html "Student Management 1ST TERM / [DATE]-[DATE] [PERSON_NAME] [PERSON_NAME][EMAIL_A…" at bounding box center [229, 208] width 458 height 416
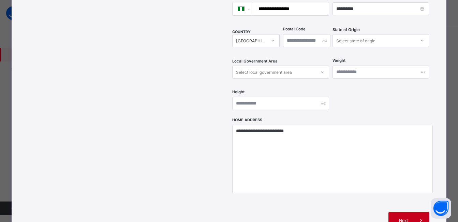
click at [408, 212] on div "Next" at bounding box center [409, 220] width 41 height 16
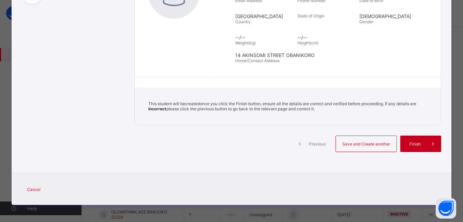
click at [426, 141] on span at bounding box center [433, 143] width 16 height 16
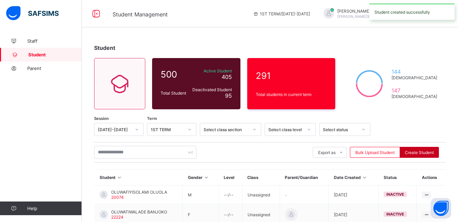
click at [416, 148] on div "Create Student" at bounding box center [419, 152] width 39 height 11
select select "**"
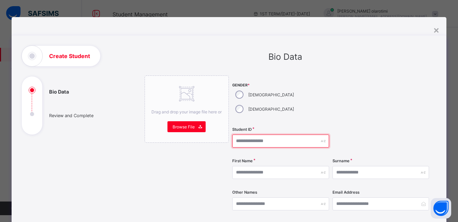
click at [254, 134] on input "text" at bounding box center [280, 140] width 97 height 13
type input "*******"
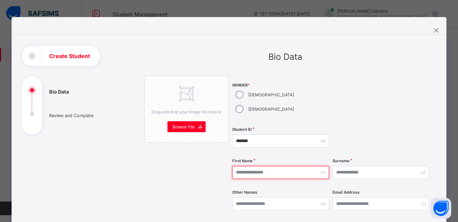
click at [250, 166] on input "text" at bounding box center [280, 172] width 97 height 13
type input "******"
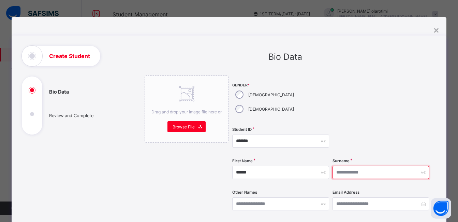
click at [335, 166] on input "text" at bounding box center [381, 172] width 97 height 13
type input "**********"
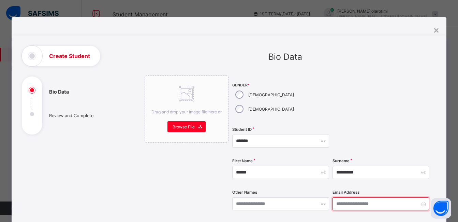
click at [337, 197] on input "email" at bounding box center [381, 203] width 97 height 13
type input "*"
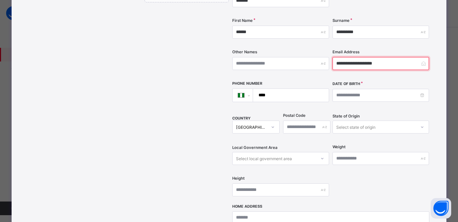
scroll to position [144, 0]
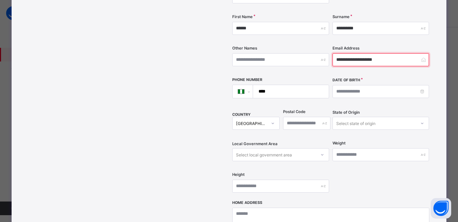
drag, startPoint x: 393, startPoint y: 46, endPoint x: 306, endPoint y: 61, distance: 88.2
click at [306, 61] on div "**********" at bounding box center [330, 65] width 197 height 269
paste input "email"
type input "**********"
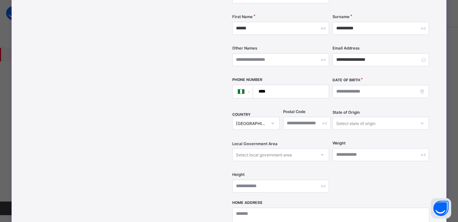
click at [275, 85] on input "****" at bounding box center [290, 91] width 70 height 13
paste input "**********"
type input "**********"
click at [365, 85] on input at bounding box center [381, 91] width 97 height 13
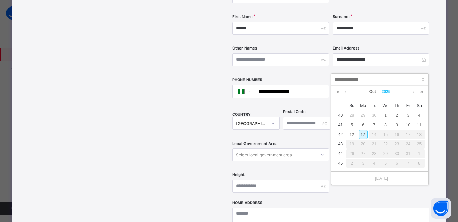
click at [389, 93] on link "2025" at bounding box center [386, 92] width 15 height 12
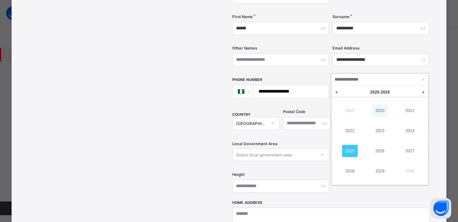
click at [380, 113] on link "2020" at bounding box center [380, 110] width 16 height 12
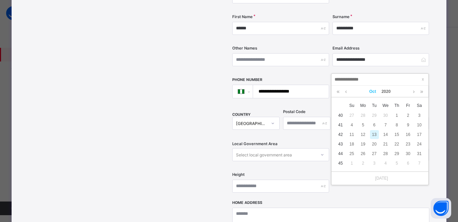
click at [373, 90] on link "Oct" at bounding box center [373, 92] width 12 height 12
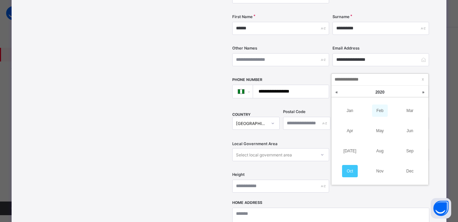
click at [377, 113] on link "Feb" at bounding box center [380, 110] width 16 height 12
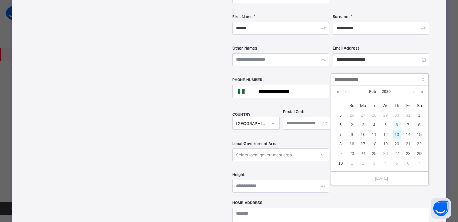
click at [396, 124] on div "6" at bounding box center [397, 124] width 9 height 9
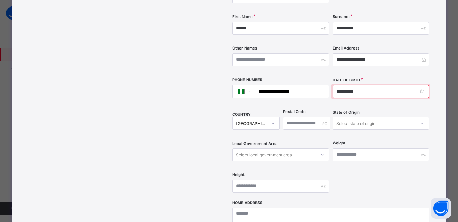
click at [365, 85] on input "**********" at bounding box center [381, 91] width 97 height 13
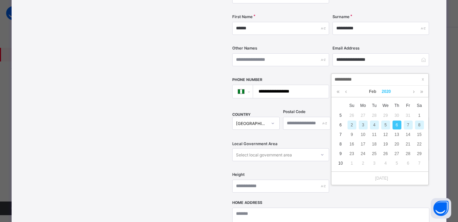
click at [387, 92] on link "2020" at bounding box center [386, 92] width 15 height 12
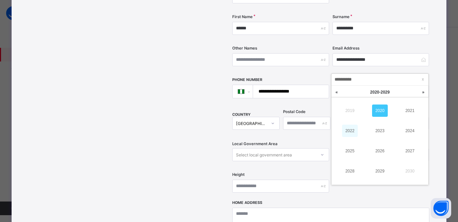
click at [352, 133] on link "2022" at bounding box center [350, 131] width 16 height 12
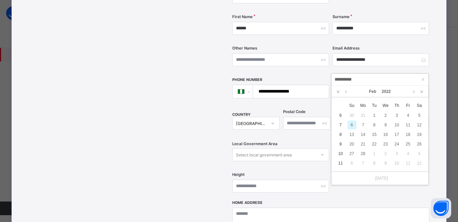
click at [350, 125] on div "6" at bounding box center [352, 124] width 9 height 9
type input "**********"
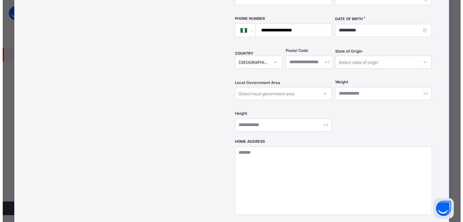
scroll to position [215, 0]
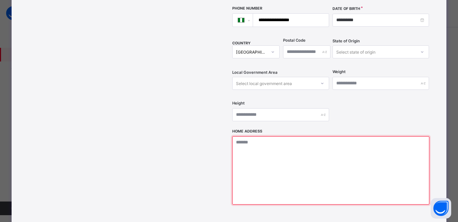
click at [330, 147] on textarea at bounding box center [330, 170] width 197 height 68
type textarea "**********"
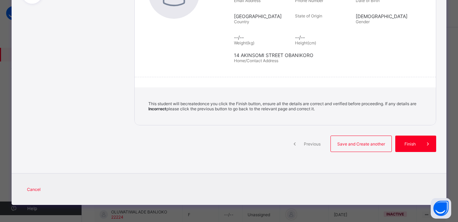
scroll to position [131, 0]
click at [416, 143] on span "Finish" at bounding box center [415, 143] width 19 height 5
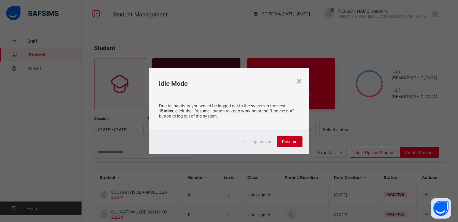
click at [289, 139] on span "Resume" at bounding box center [289, 141] width 15 height 5
